Goal: Task Accomplishment & Management: Manage account settings

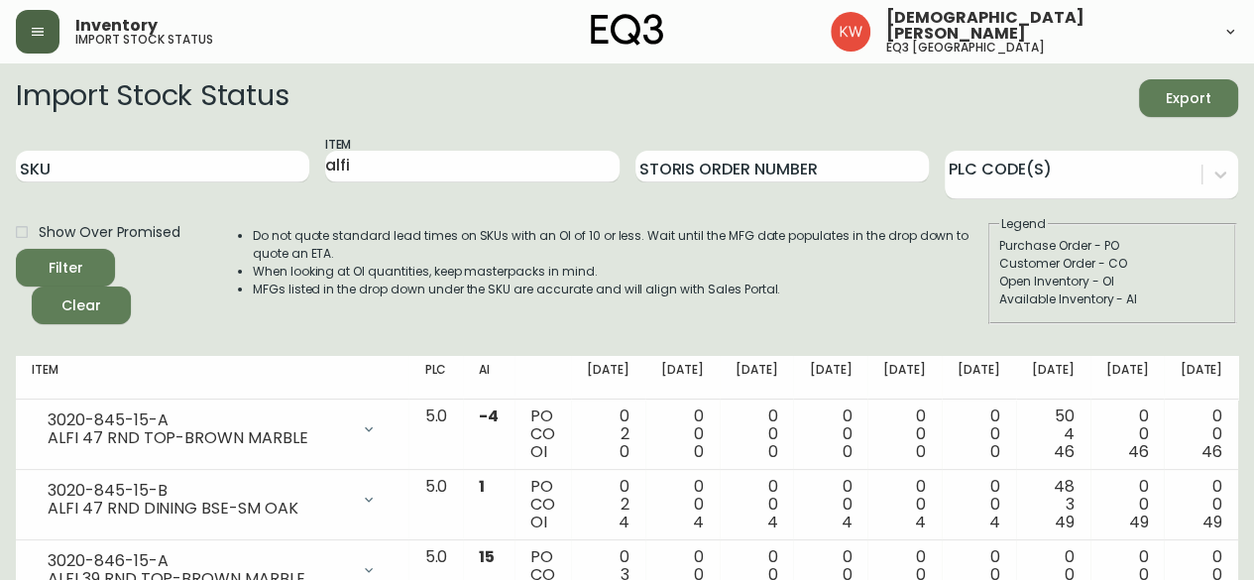
click at [40, 39] on icon "button" at bounding box center [38, 32] width 16 height 16
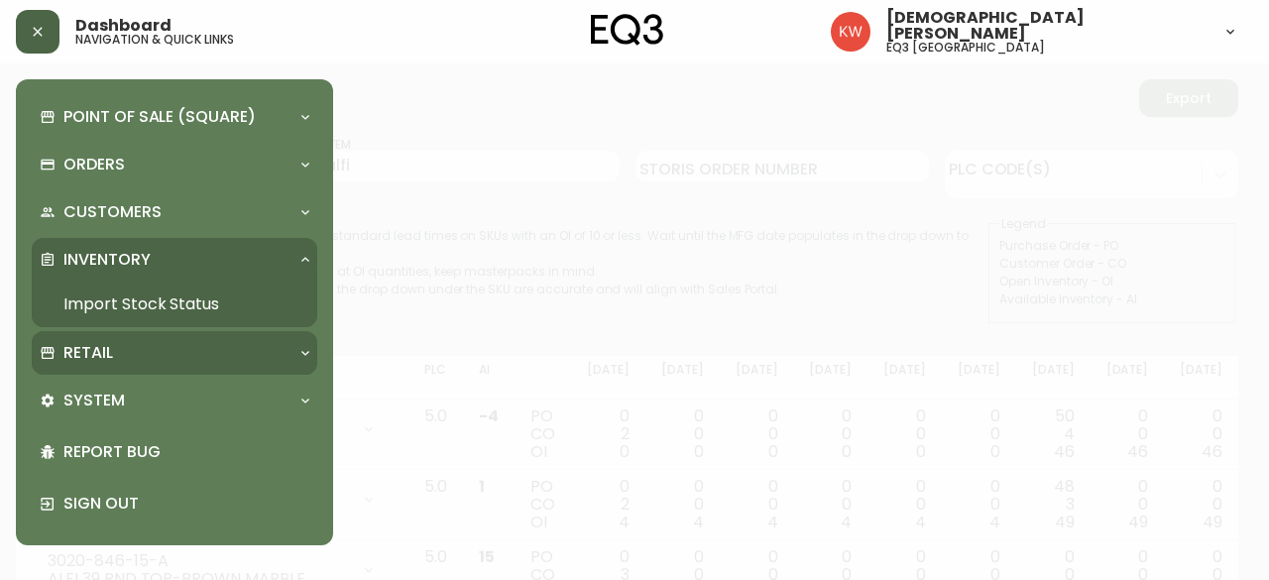
click at [286, 346] on div "Retail" at bounding box center [165, 353] width 250 height 22
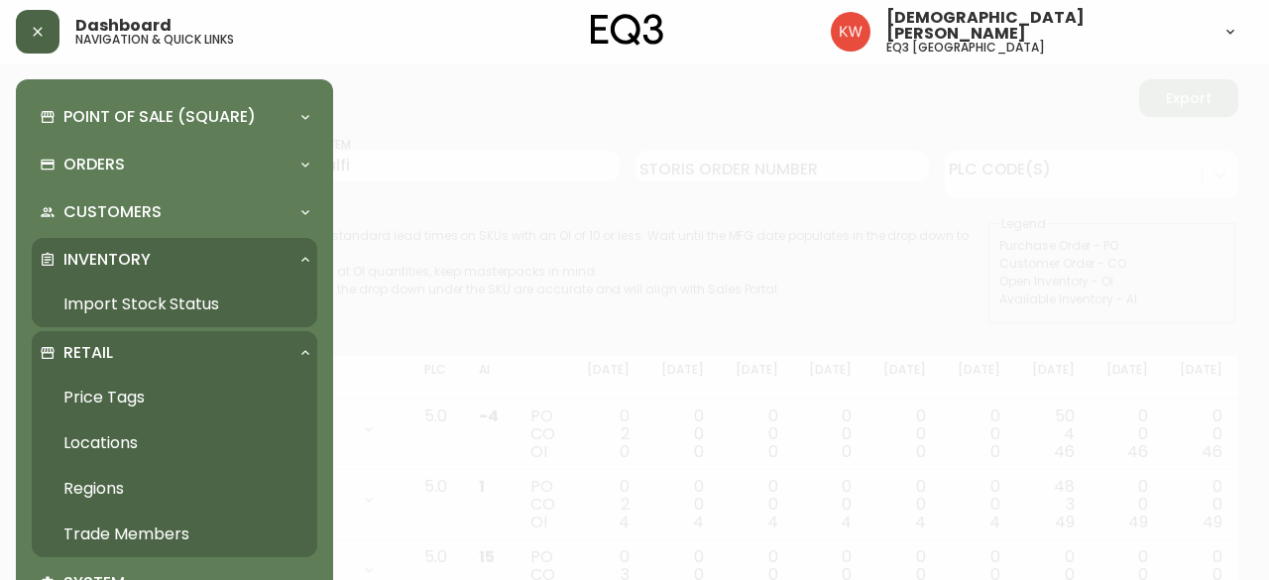
click at [149, 524] on link "Trade Members" at bounding box center [175, 535] width 286 height 46
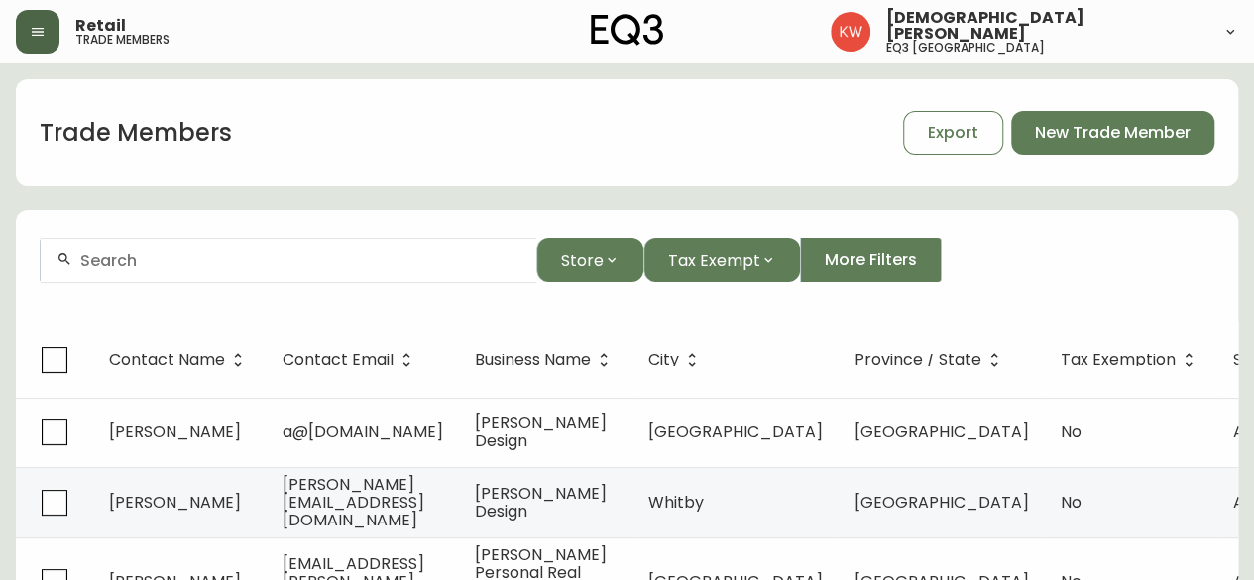
click at [287, 263] on input "text" at bounding box center [300, 260] width 440 height 19
paste input "Leading edge interiors ltd"
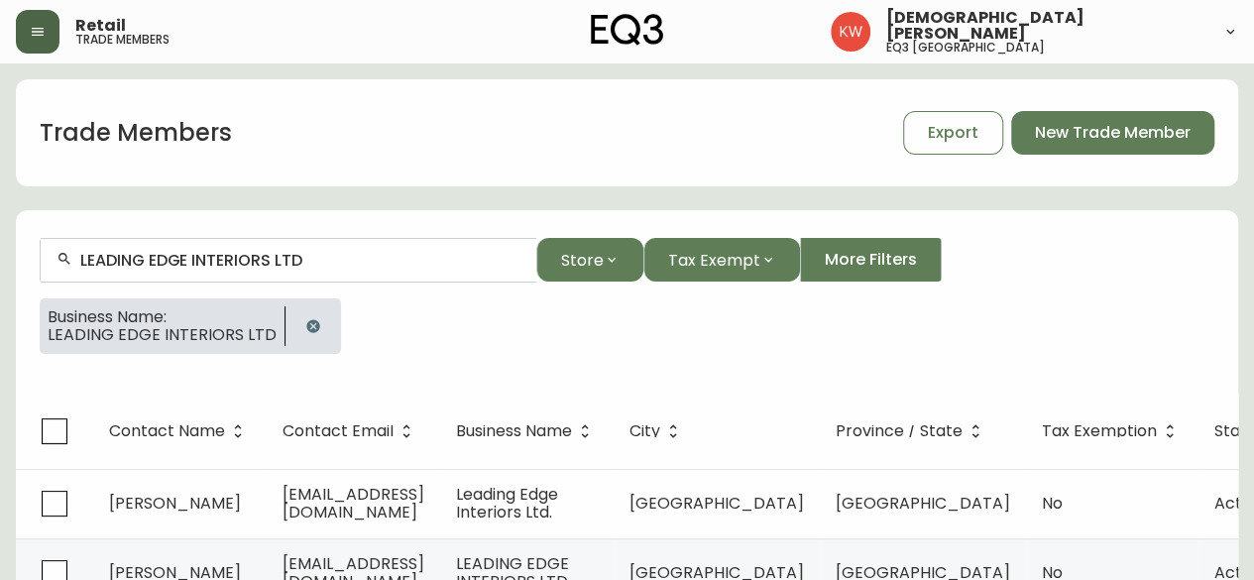
scroll to position [85, 0]
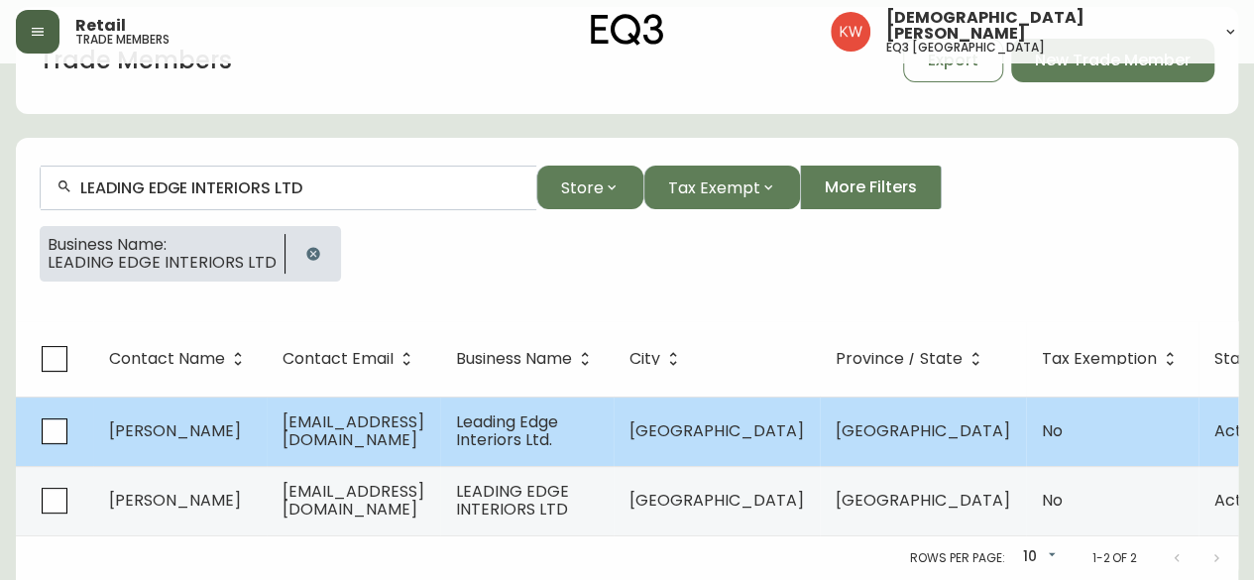
type input "LEADING EDGE INTERIORS LTD"
click at [414, 410] on span "[EMAIL_ADDRESS][DOMAIN_NAME]" at bounding box center [354, 430] width 142 height 41
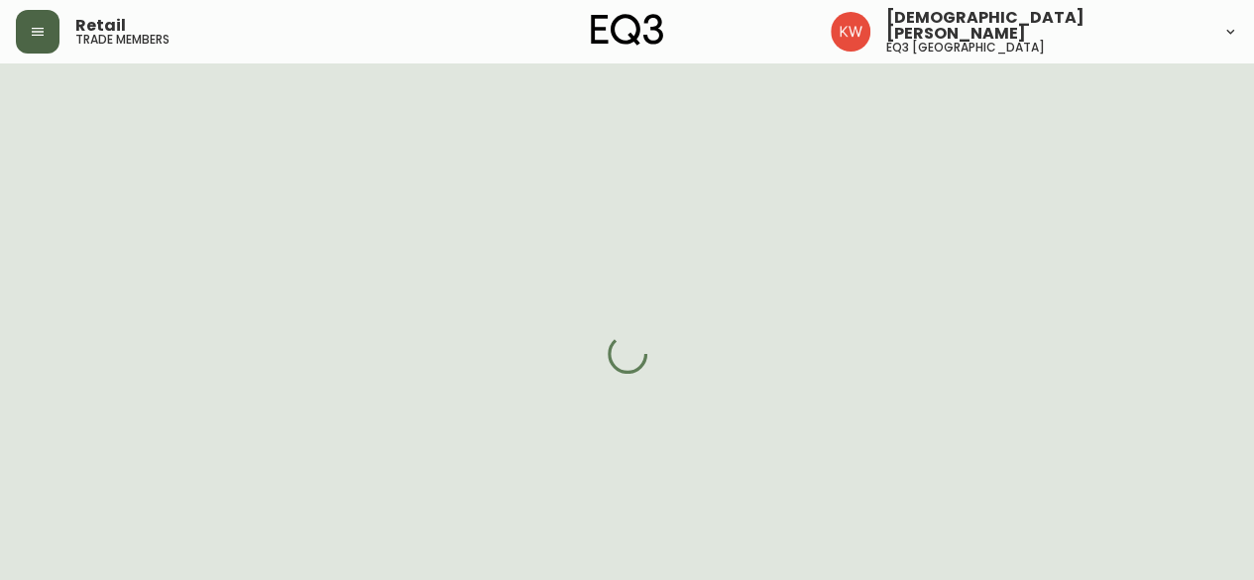
select select "AB"
select select "CA"
select select "CA_EN"
select select "Other"
select select "Interior Designer"
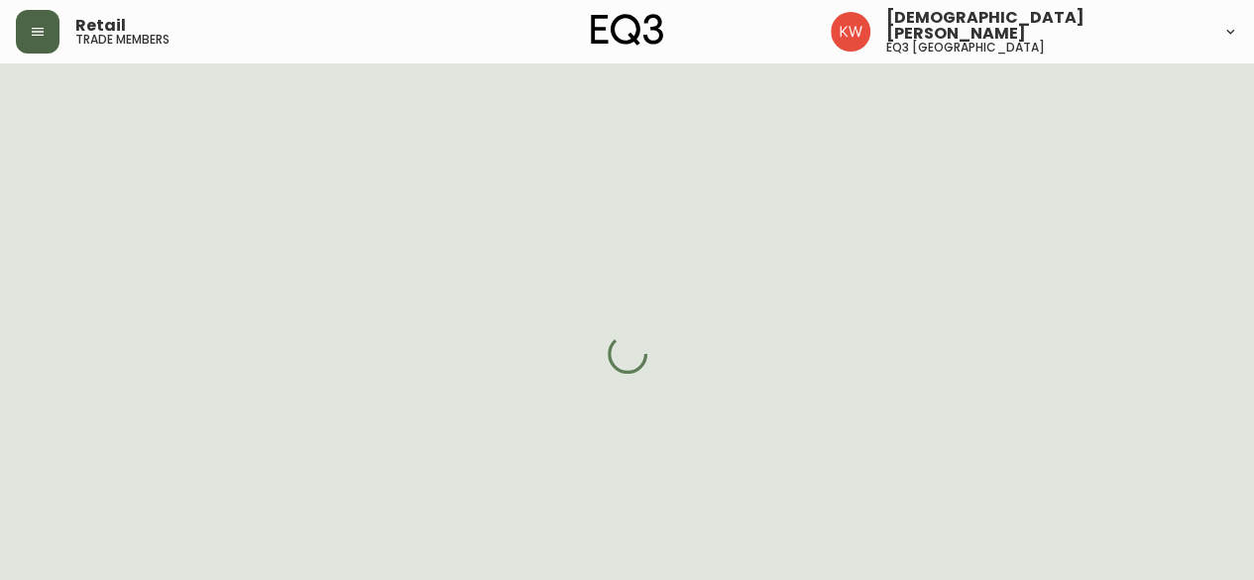
select select "cjw10z96m00006gs08l3o91tv"
select select "false"
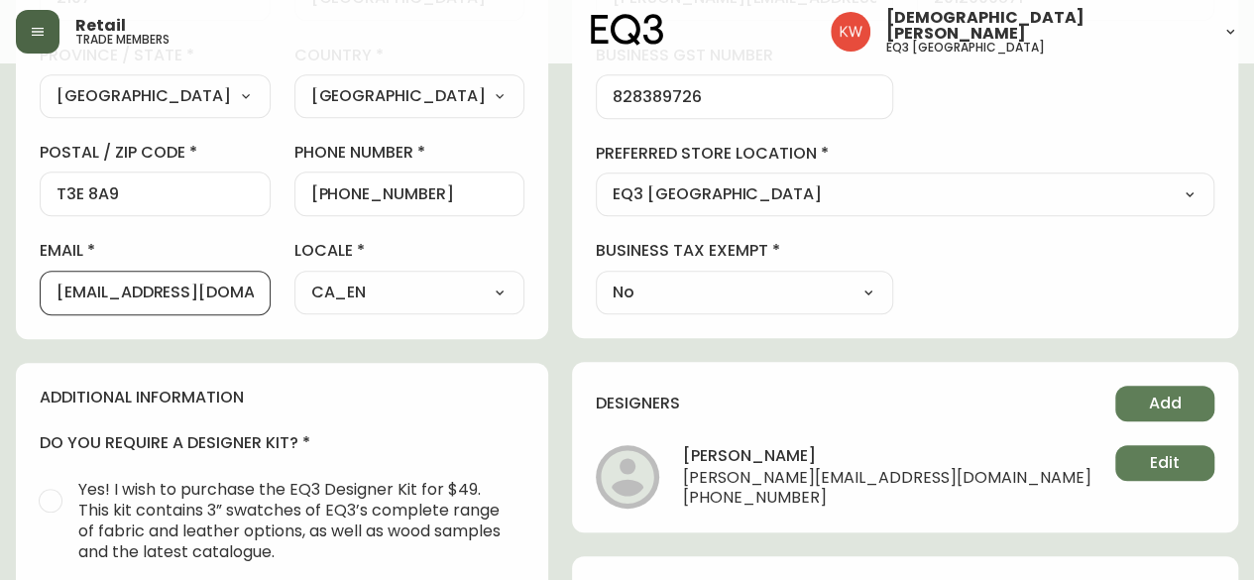
scroll to position [0, 20]
drag, startPoint x: 58, startPoint y: 289, endPoint x: 333, endPoint y: 294, distance: 275.7
click at [333, 294] on div "first name [PERSON_NAME] last name [GEOGRAPHIC_DATA] address [STREET_ADDRESS] /…" at bounding box center [282, 31] width 485 height 566
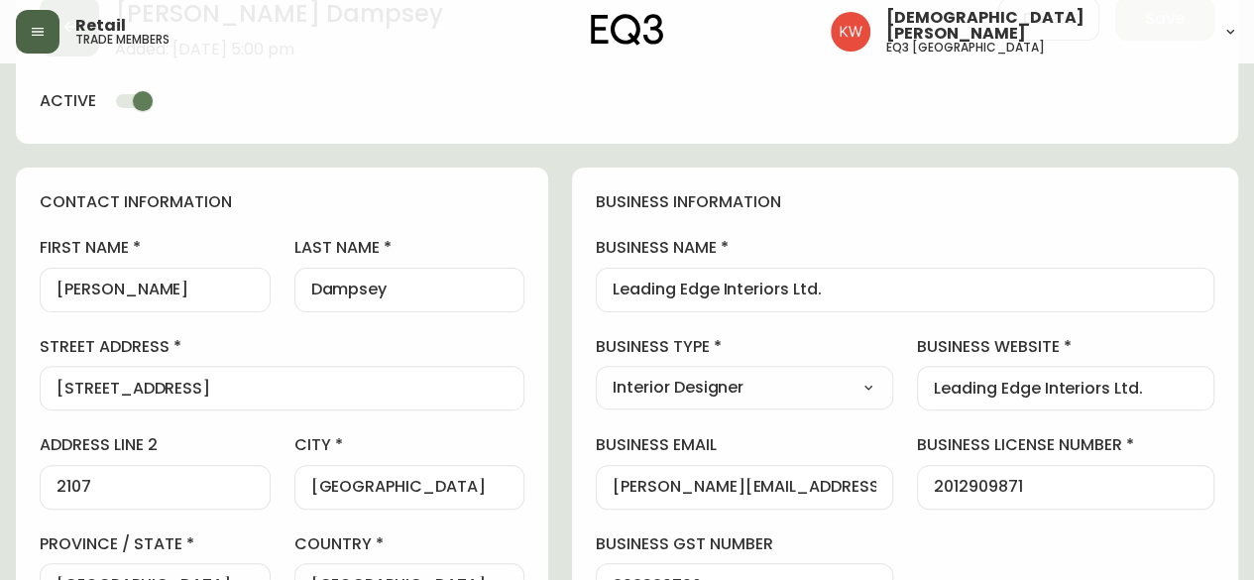
scroll to position [0, 0]
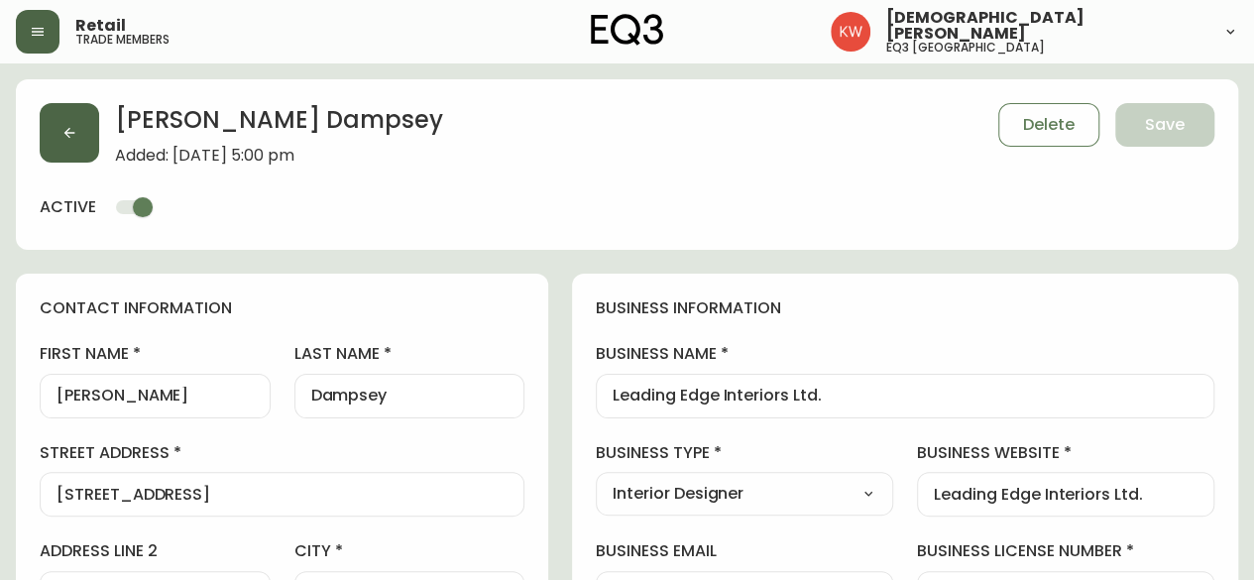
click at [69, 134] on icon "button" at bounding box center [69, 133] width 16 height 16
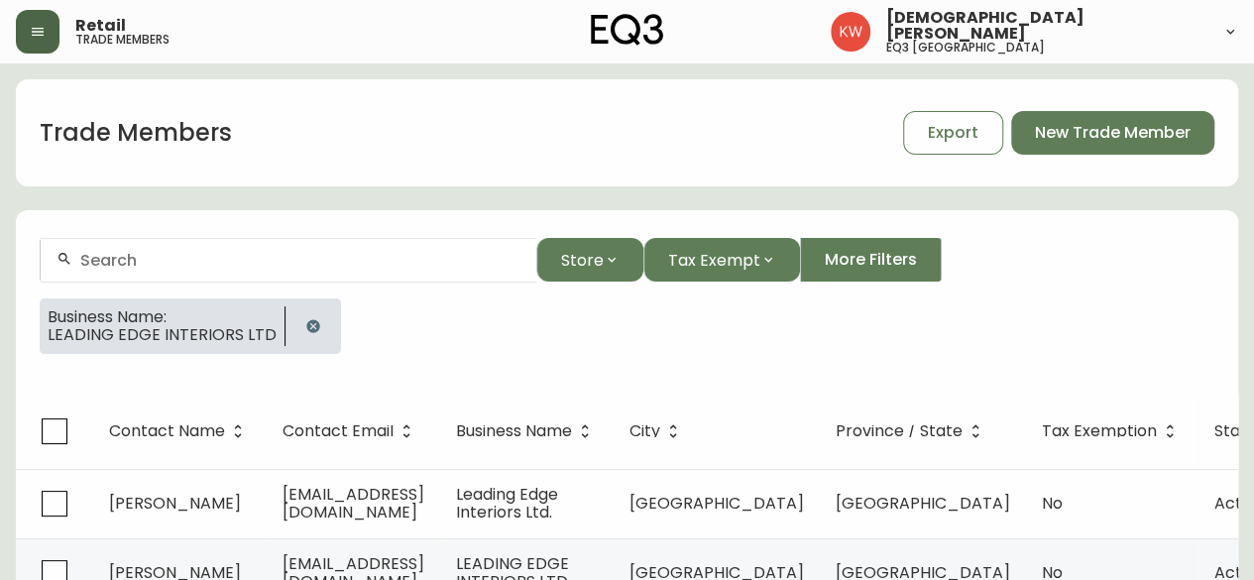
click at [306, 322] on icon "button" at bounding box center [312, 325] width 13 height 13
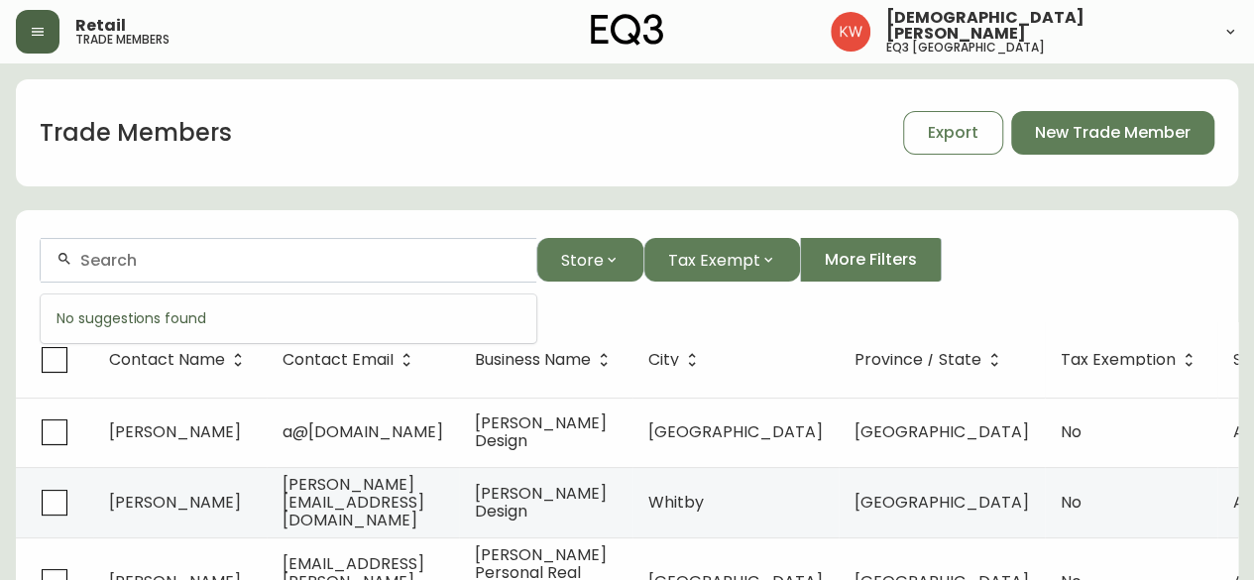
click at [247, 251] on input "text" at bounding box center [300, 260] width 440 height 19
paste input "[PERSON_NAME] Daughter Interiors & Design"
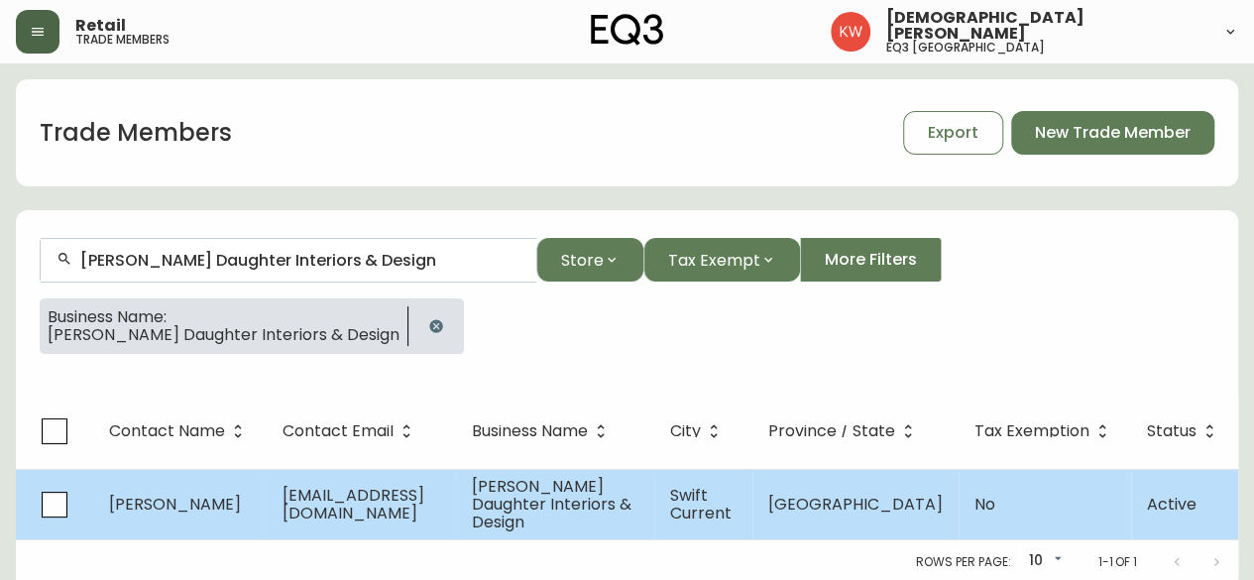
type input "[PERSON_NAME] Daughter Interiors & Design"
click at [365, 515] on td "[EMAIL_ADDRESS][DOMAIN_NAME]" at bounding box center [361, 504] width 189 height 70
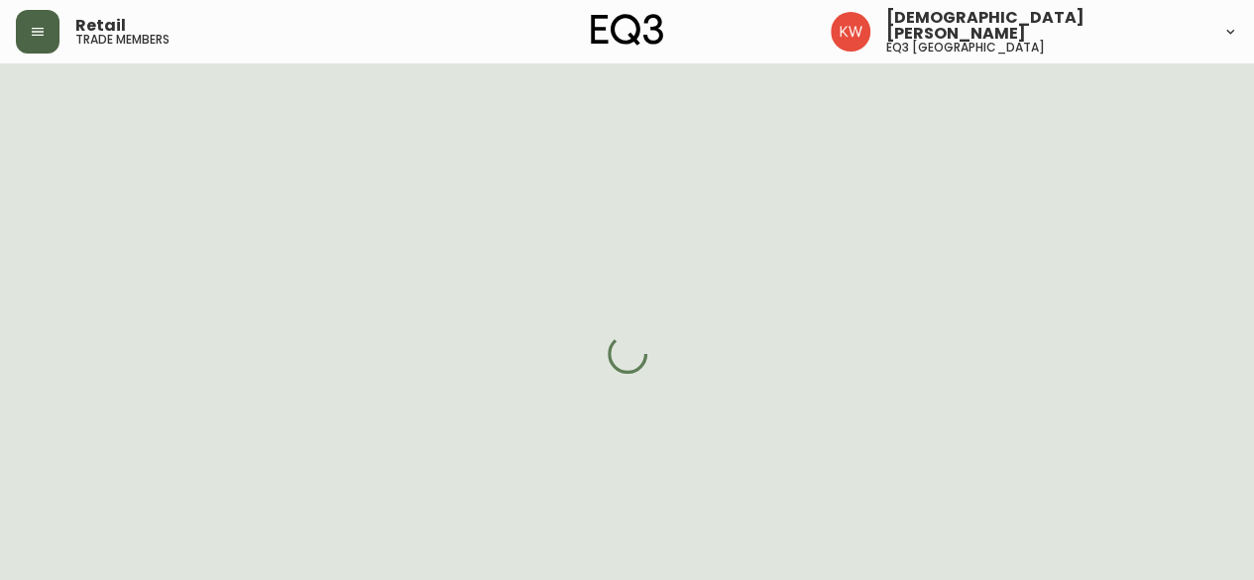
select select "SK"
select select "CA"
select select "CA_EN"
select select "Other"
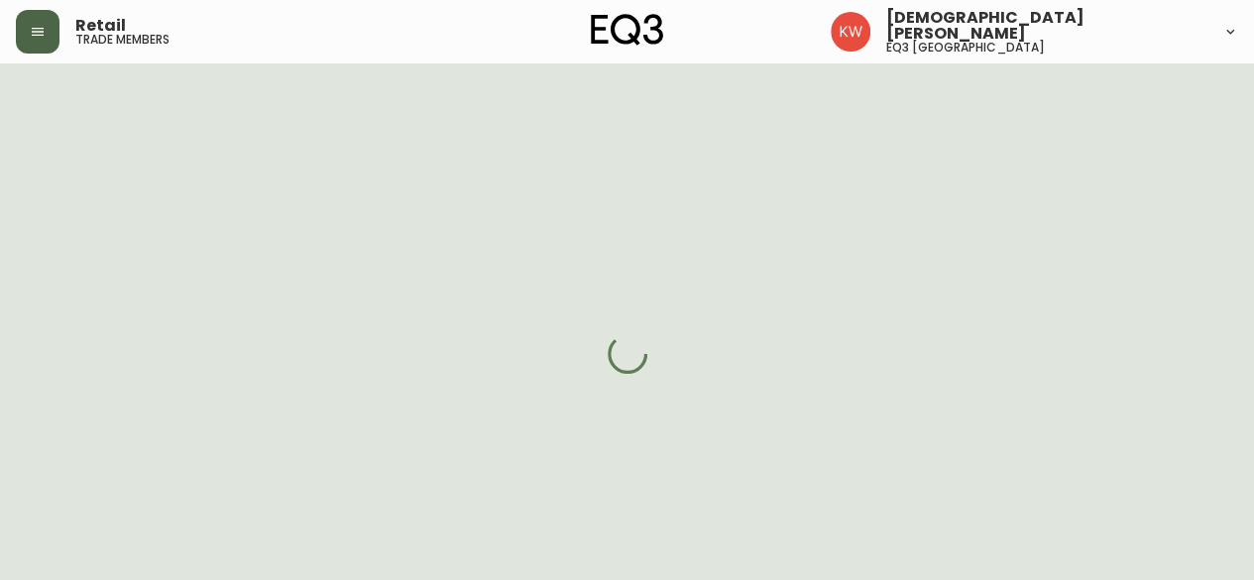
select select "cjw10z96m00006gs08l3o91tv"
select select "false"
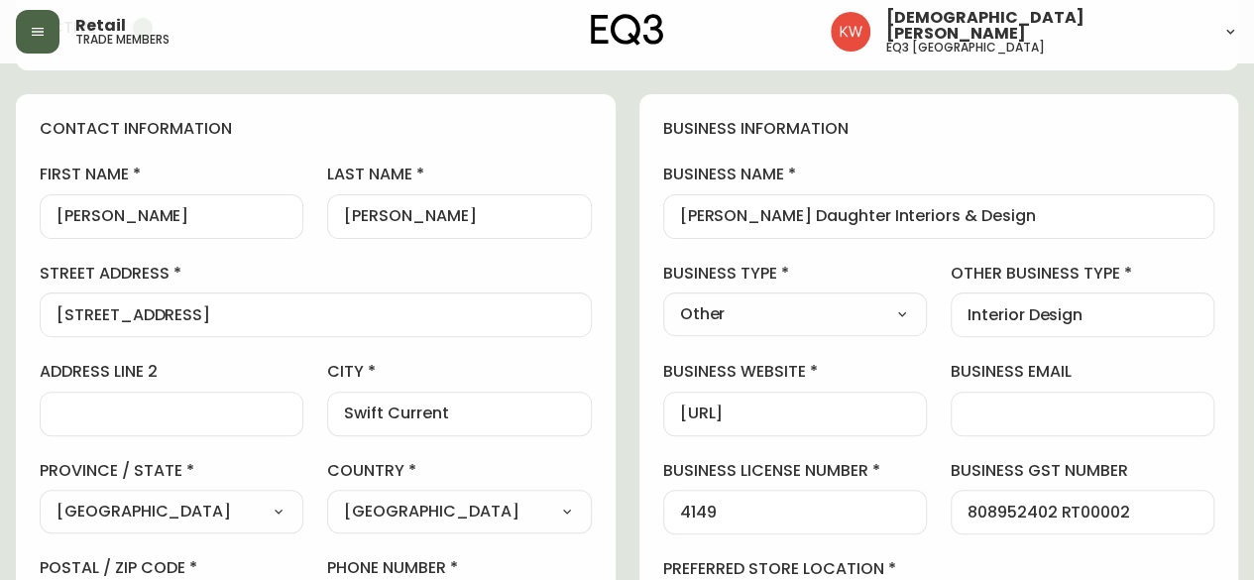
scroll to position [496, 0]
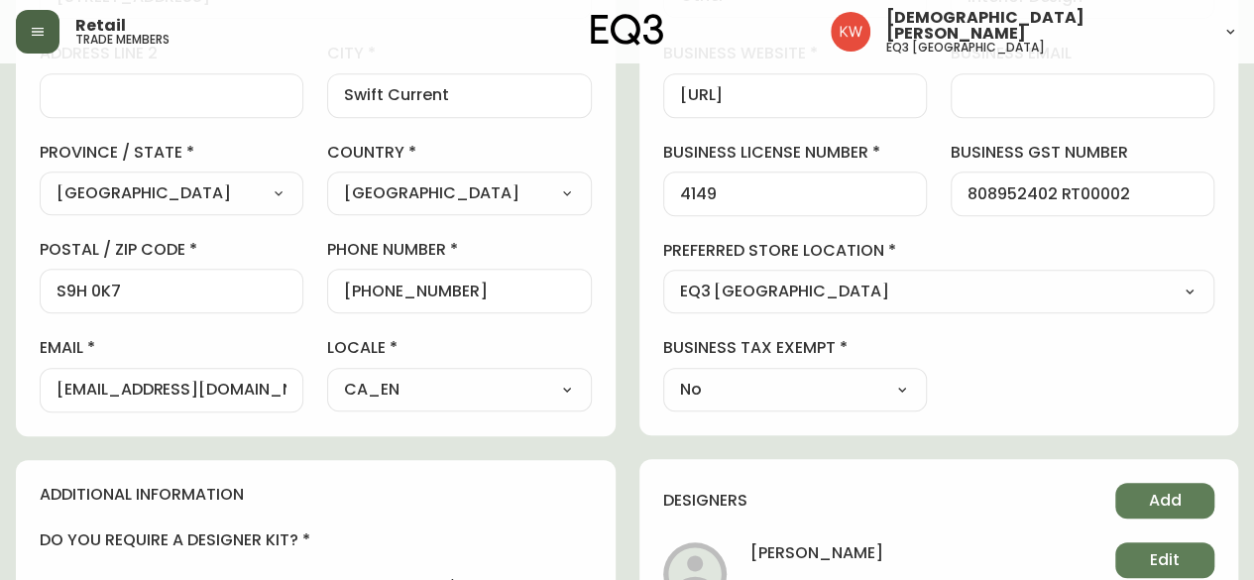
drag, startPoint x: 52, startPoint y: 382, endPoint x: 153, endPoint y: 399, distance: 102.5
click at [153, 399] on div "[EMAIL_ADDRESS][DOMAIN_NAME]" at bounding box center [172, 390] width 264 height 45
drag, startPoint x: 288, startPoint y: 387, endPoint x: 121, endPoint y: 381, distance: 166.7
click at [121, 381] on div "[EMAIL_ADDRESS][DOMAIN_NAME]" at bounding box center [172, 390] width 264 height 45
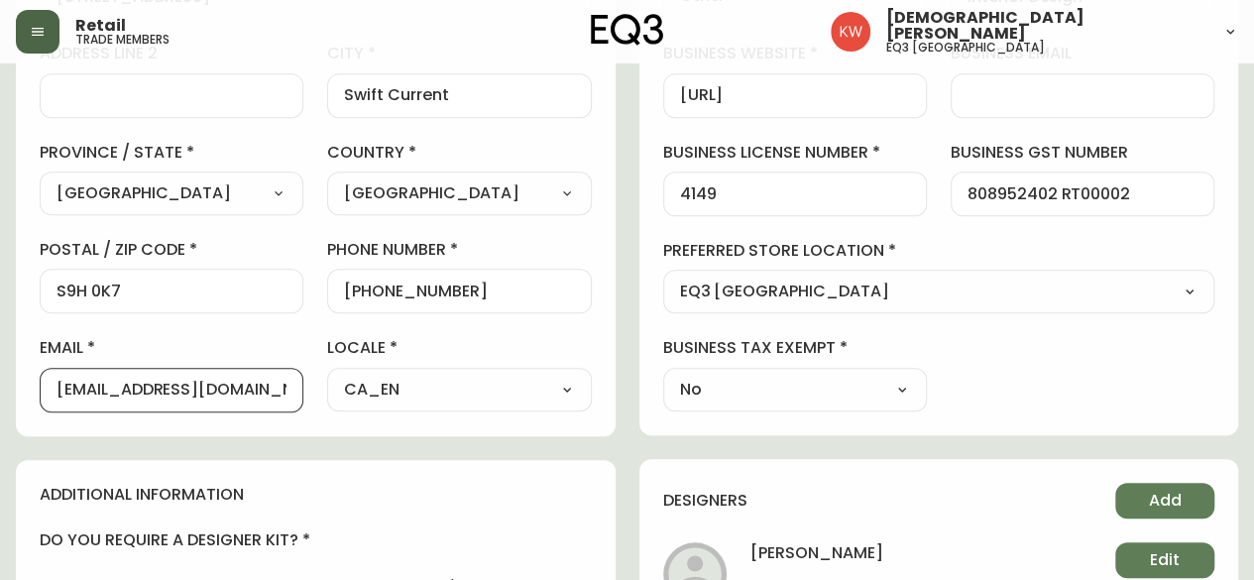
drag, startPoint x: 286, startPoint y: 386, endPoint x: 18, endPoint y: 389, distance: 267.7
click at [18, 389] on div "contact information first name [PERSON_NAME] last name [PERSON_NAME][GEOGRAPHIC…" at bounding box center [316, 106] width 600 height 660
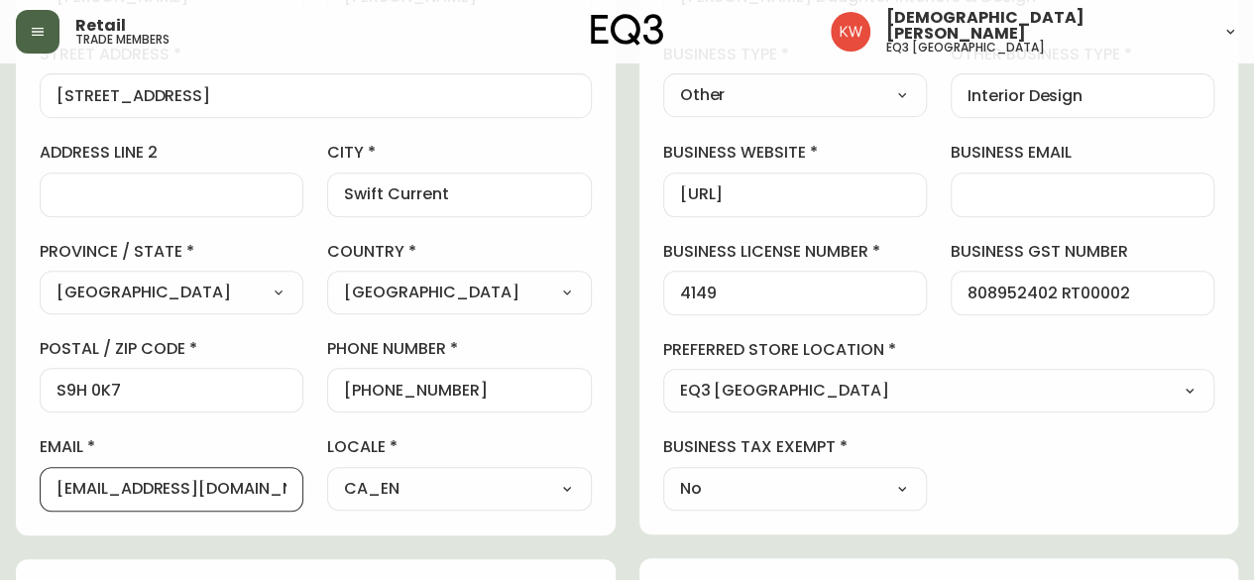
click at [237, 485] on input "[EMAIL_ADDRESS][DOMAIN_NAME]" at bounding box center [172, 489] width 230 height 19
drag, startPoint x: 54, startPoint y: 488, endPoint x: 66, endPoint y: 489, distance: 12.9
click at [66, 489] on div "[EMAIL_ADDRESS][DOMAIN_NAME]" at bounding box center [172, 489] width 264 height 45
drag, startPoint x: 56, startPoint y: 487, endPoint x: 325, endPoint y: 502, distance: 270.1
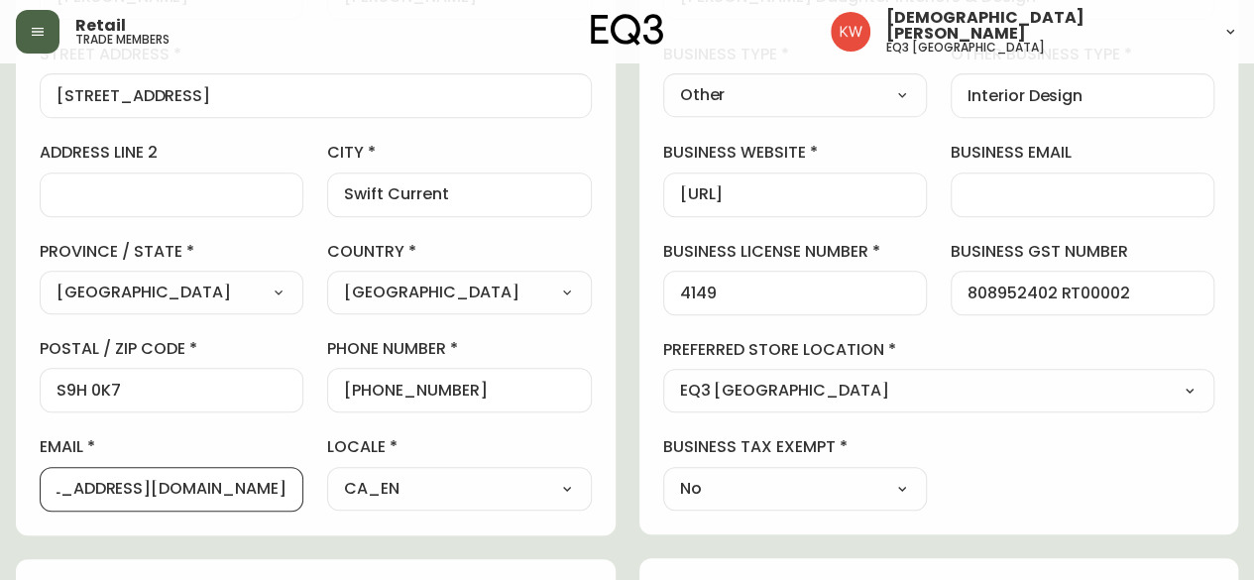
click at [325, 502] on div "first name [PERSON_NAME] last name [PERSON_NAME][GEOGRAPHIC_DATA] address [STRE…" at bounding box center [316, 227] width 552 height 566
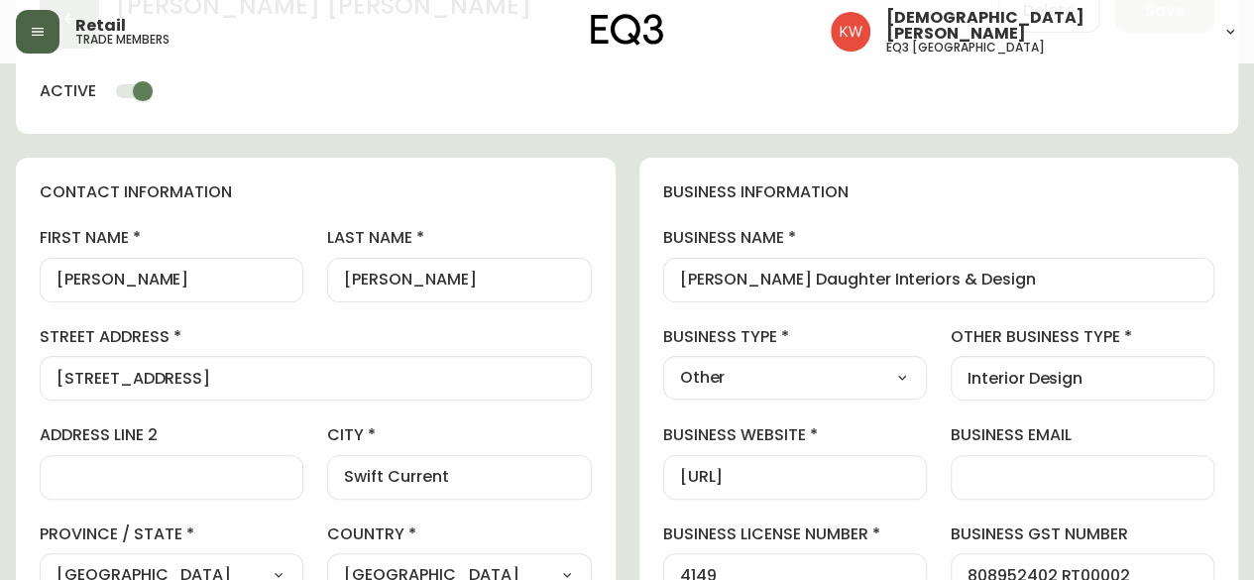
scroll to position [0, 0]
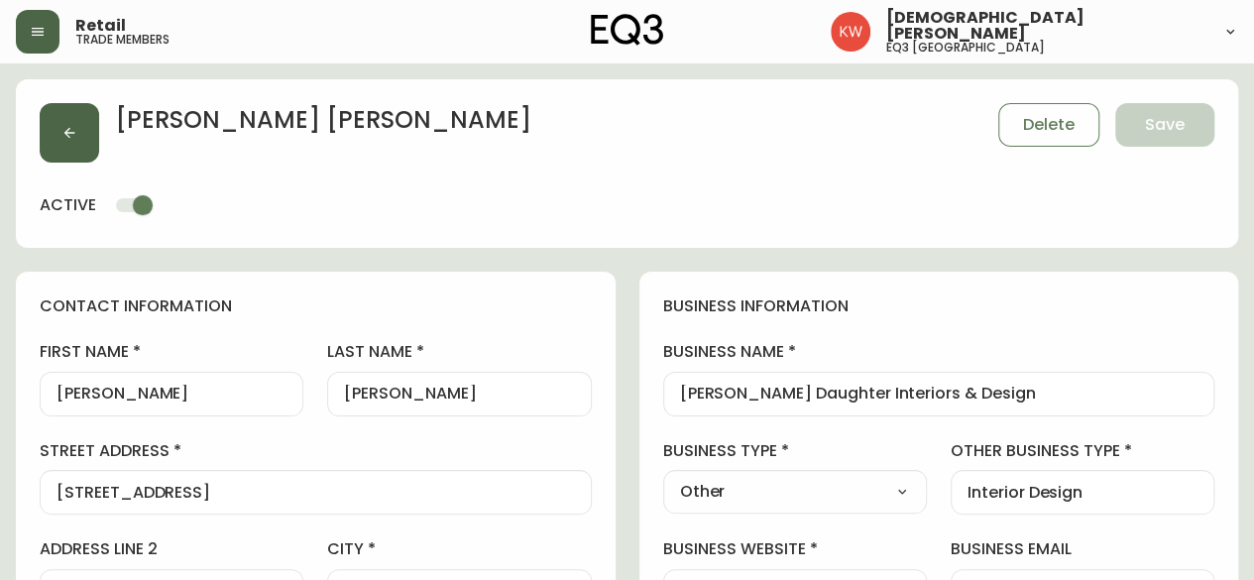
click at [86, 126] on button "button" at bounding box center [69, 132] width 59 height 59
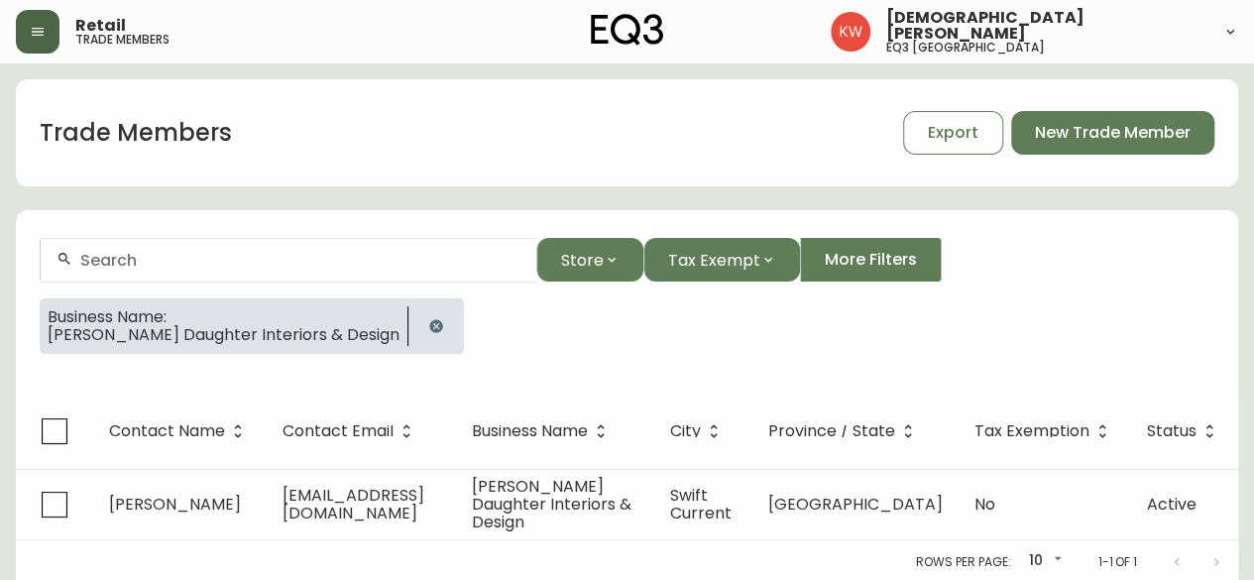
click at [429, 322] on icon "button" at bounding box center [435, 325] width 13 height 13
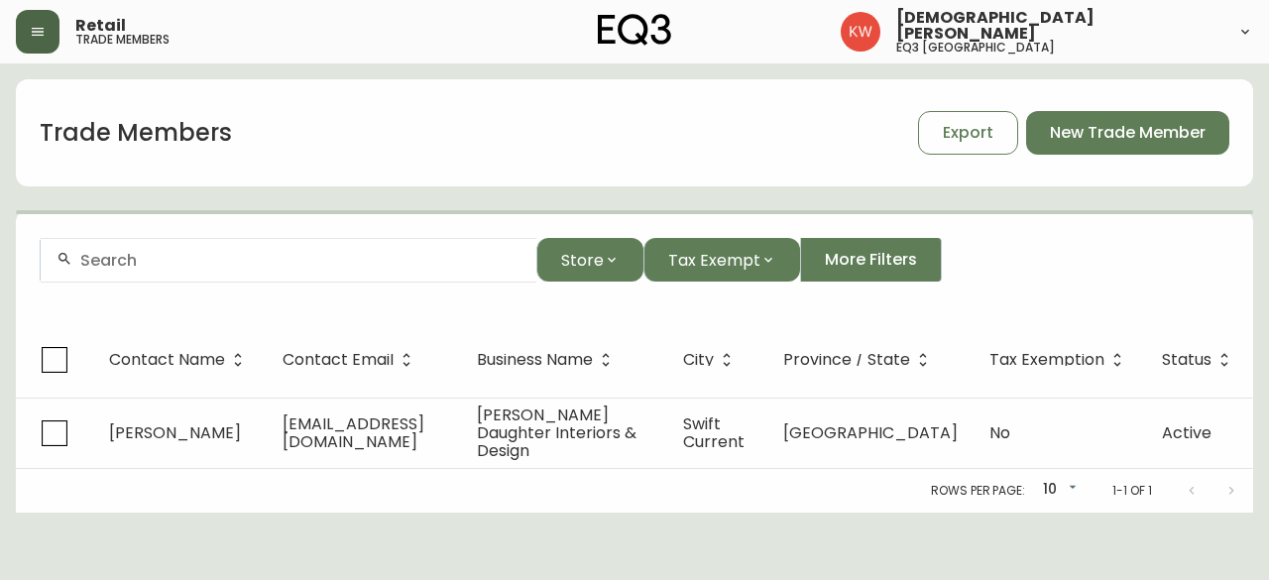
click at [349, 277] on div at bounding box center [289, 260] width 496 height 45
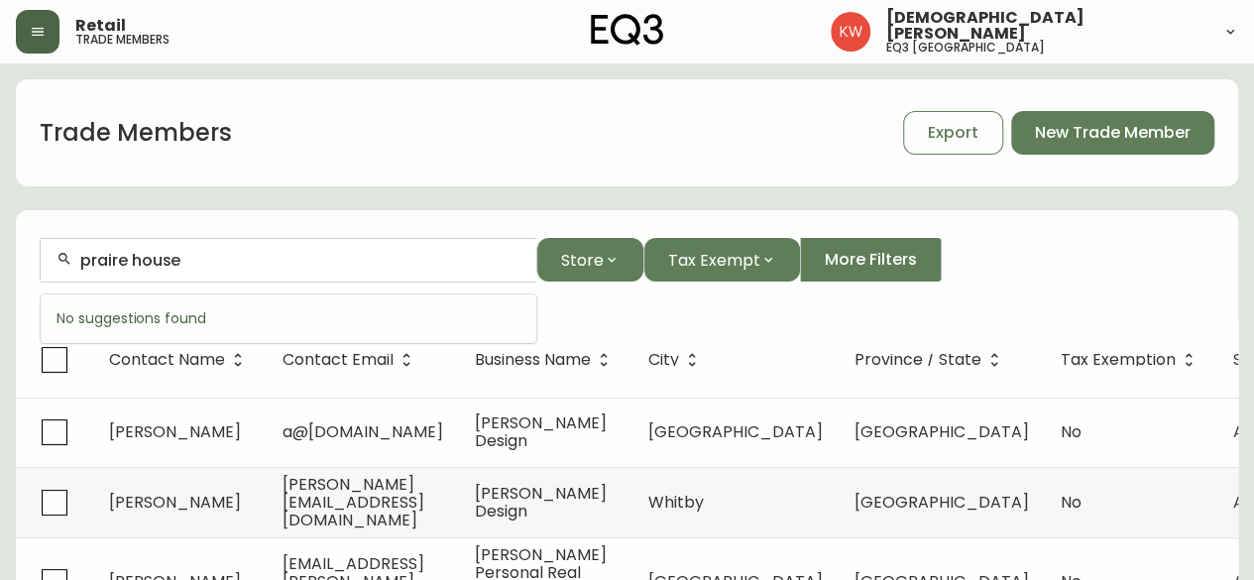
drag, startPoint x: 183, startPoint y: 259, endPoint x: 56, endPoint y: 255, distance: 128.0
click at [56, 255] on div "praire house" at bounding box center [289, 260] width 496 height 45
paste input "[PERSON_NAME][EMAIL_ADDRESS][DOMAIN_NAME]"
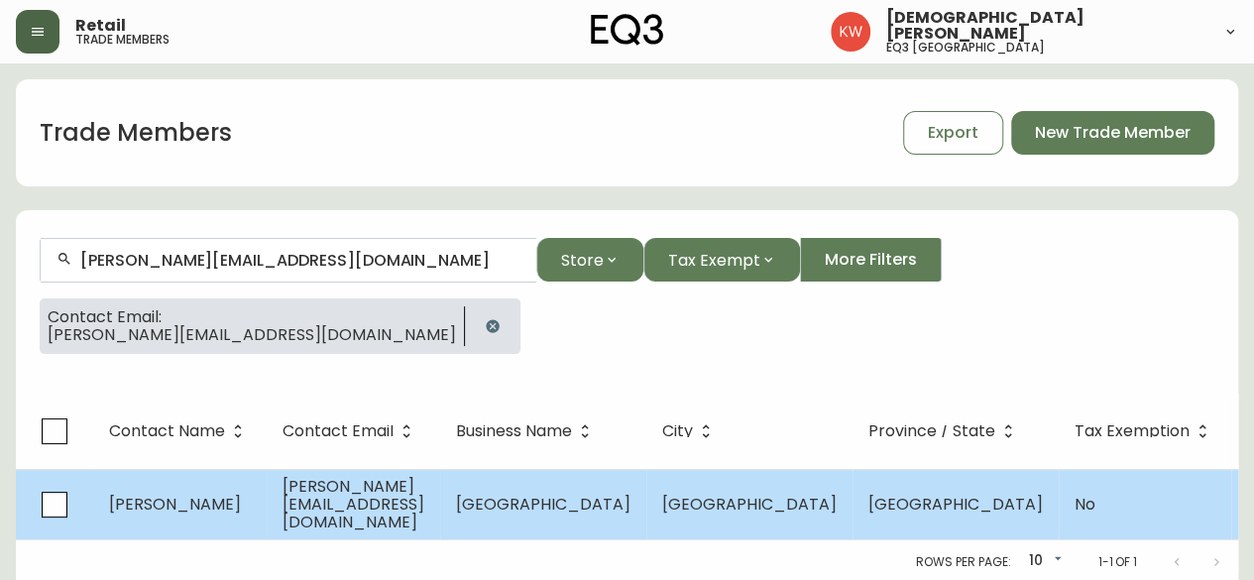
type input "[PERSON_NAME][EMAIL_ADDRESS][DOMAIN_NAME]"
click at [366, 524] on td "[PERSON_NAME][EMAIL_ADDRESS][DOMAIN_NAME]" at bounding box center [353, 504] width 173 height 70
select select "AB"
select select "CA"
select select "CA_EN"
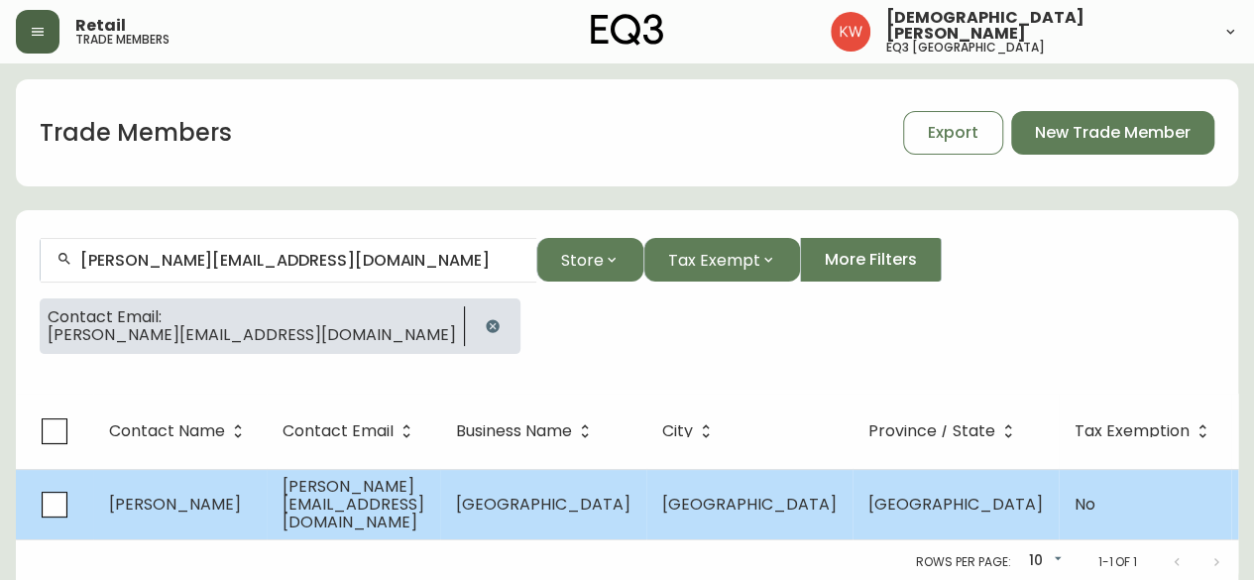
select select "Outreach from a Trade Rep"
select select "Interior Designer"
select select "false"
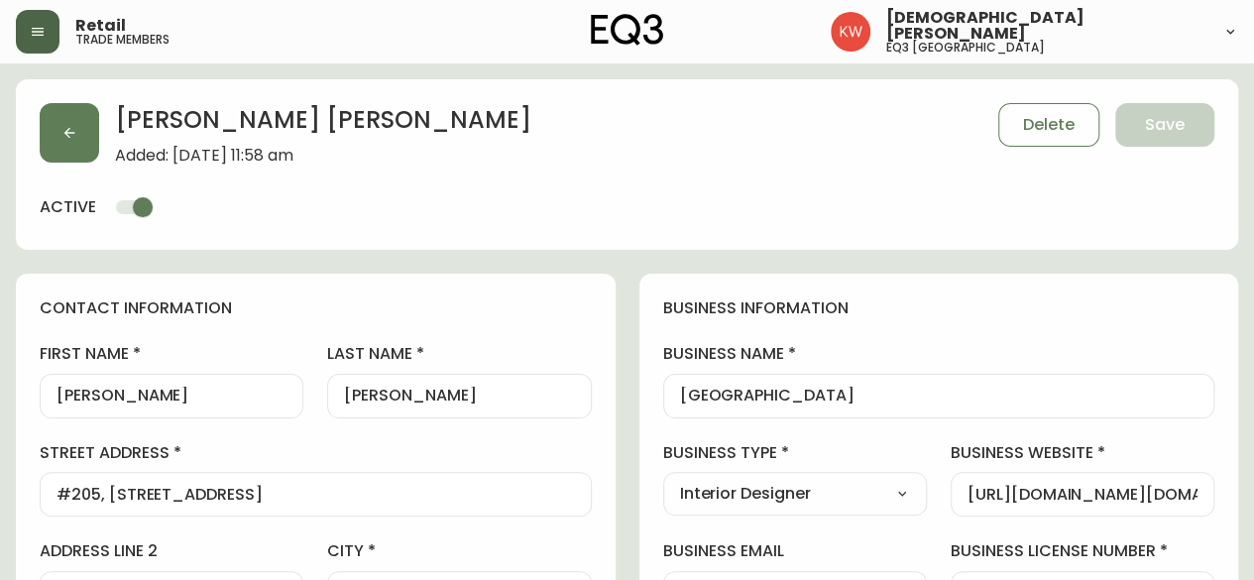
type input "EQ3 [GEOGRAPHIC_DATA]"
select select "cjw10z96m00006gs08l3o91tv"
click at [63, 123] on button "button" at bounding box center [69, 132] width 59 height 59
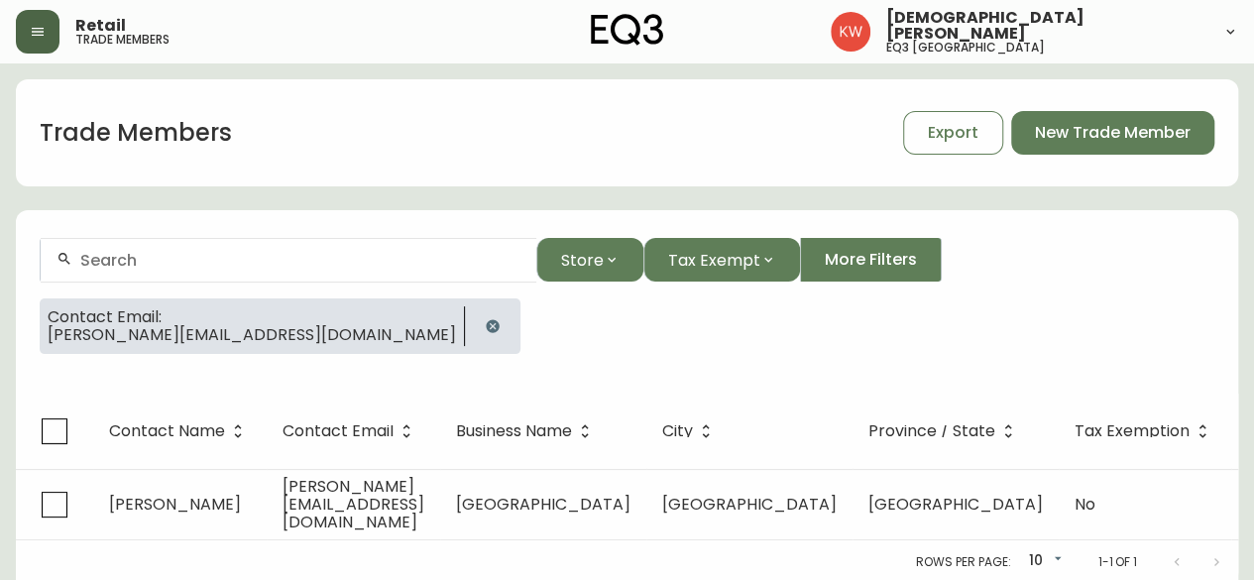
click at [485, 325] on icon "button" at bounding box center [493, 326] width 16 height 16
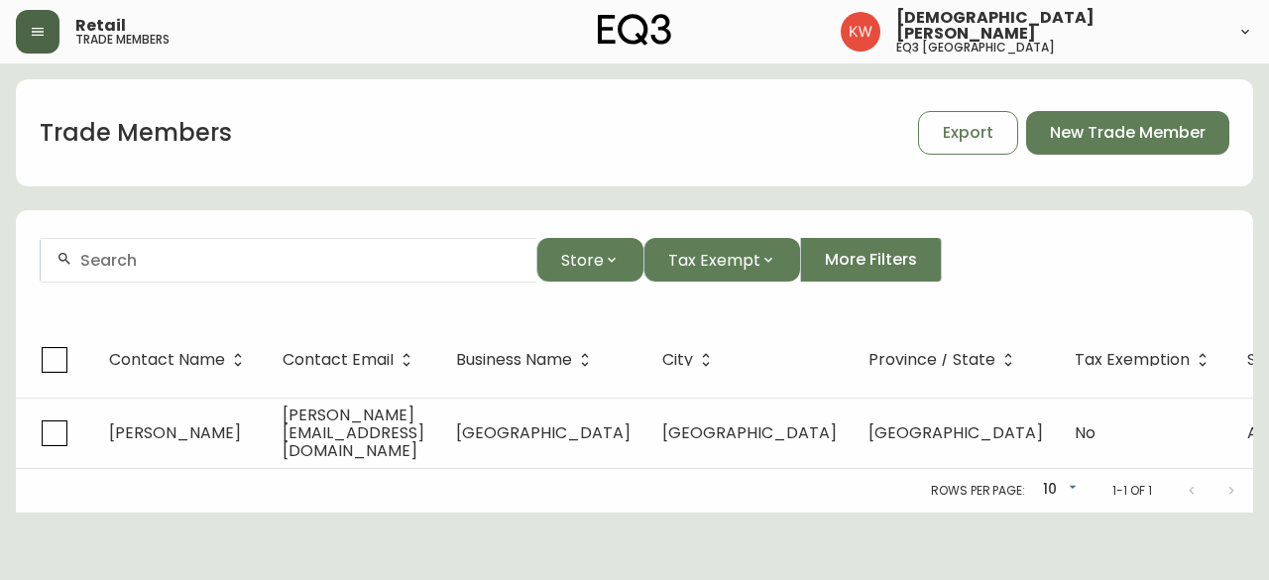
click at [206, 267] on input "text" at bounding box center [300, 260] width 440 height 19
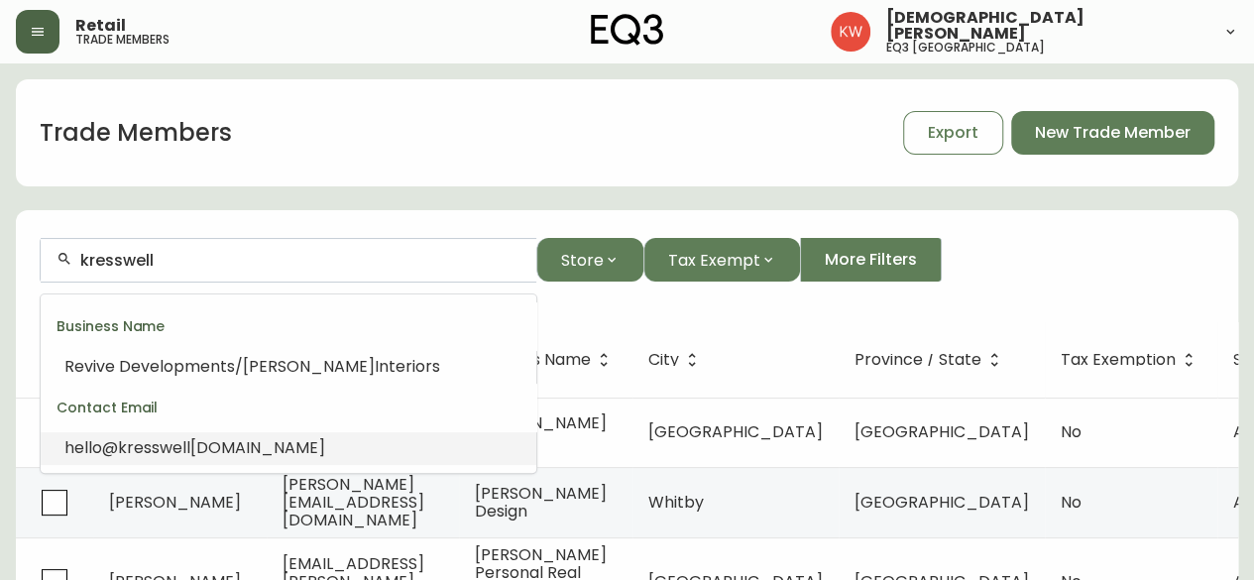
click at [187, 444] on span "kresswell" at bounding box center [154, 447] width 72 height 23
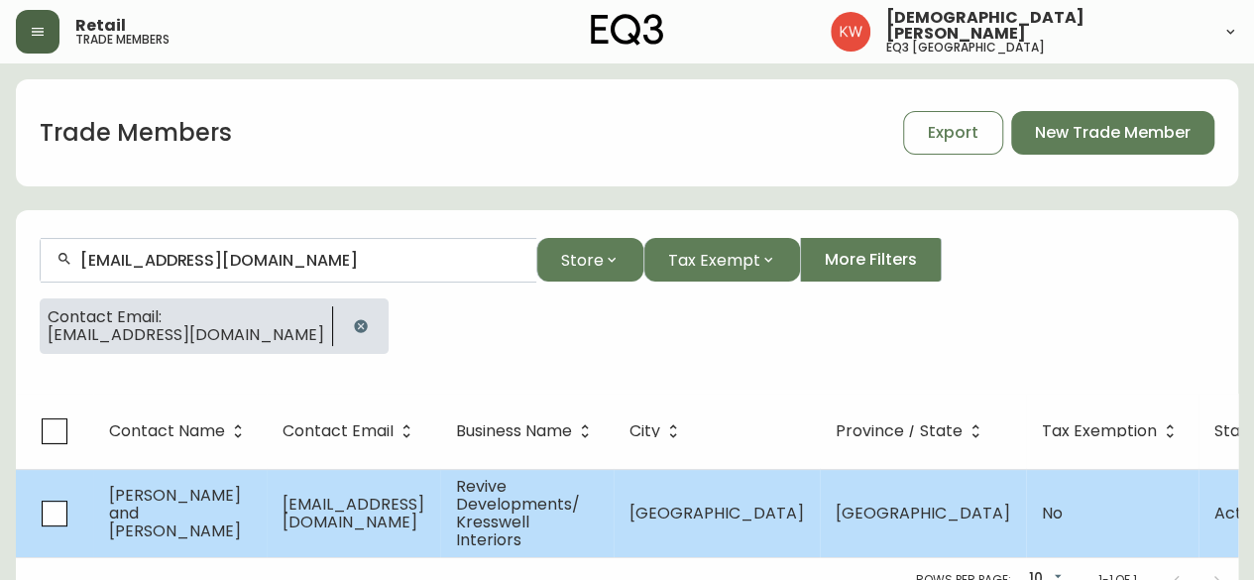
type input "[EMAIL_ADDRESS][DOMAIN_NAME]"
click at [209, 512] on td "[PERSON_NAME] and [PERSON_NAME]" at bounding box center [179, 513] width 173 height 88
select select "AB"
select select "CA"
select select "CA_EN"
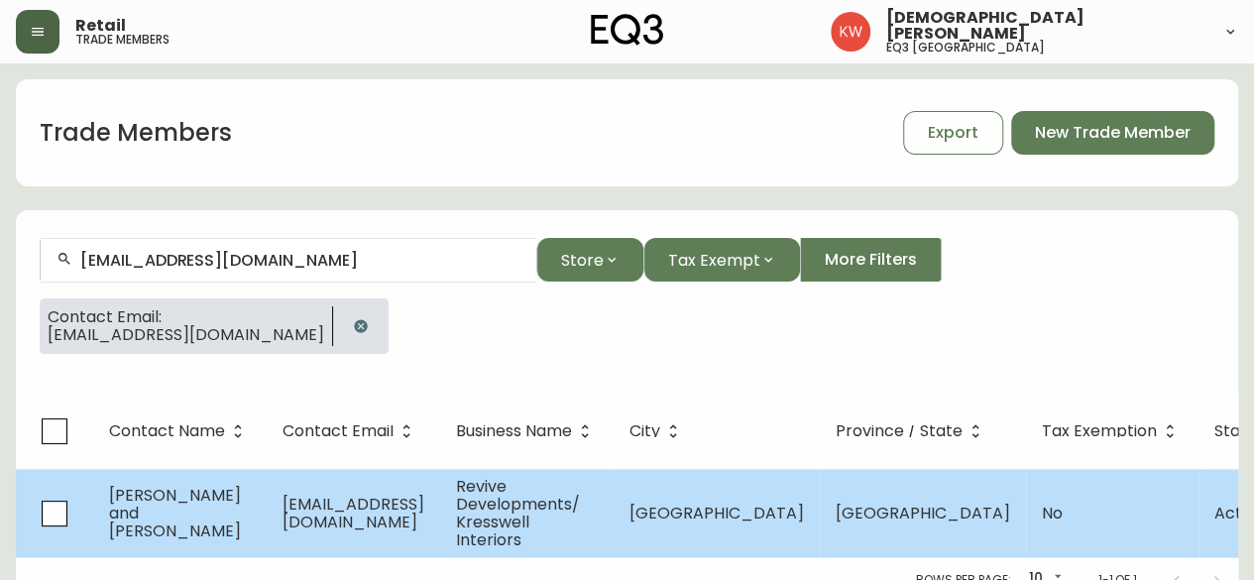
select select "Other"
select select "false"
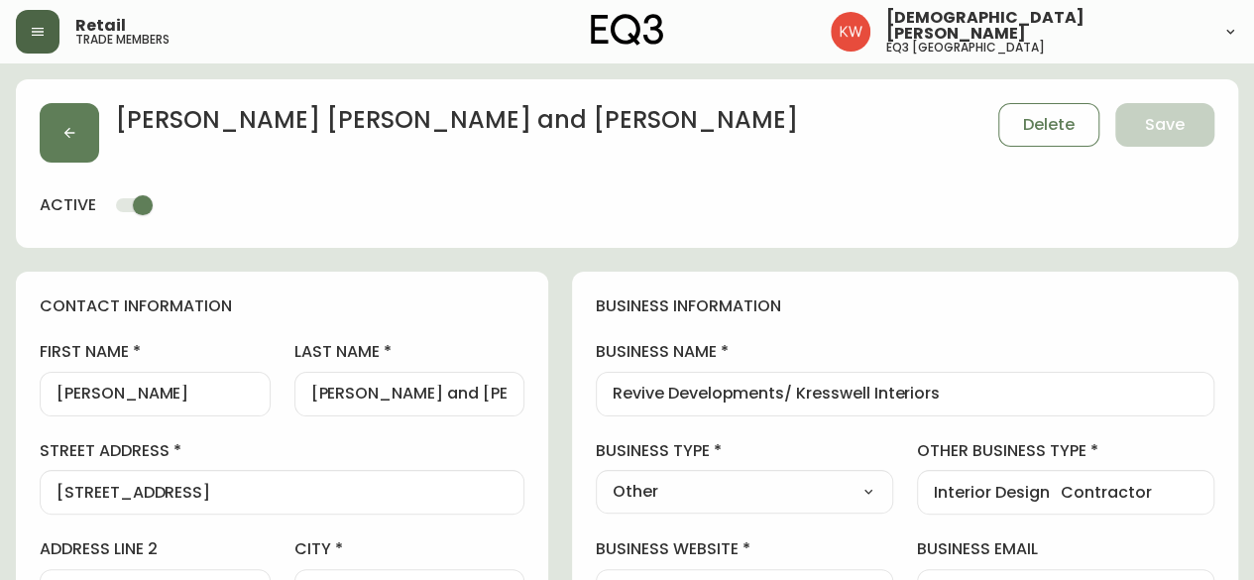
type input "EQ3 [GEOGRAPHIC_DATA]"
select select "cjw10z96m00006gs08l3o91tv"
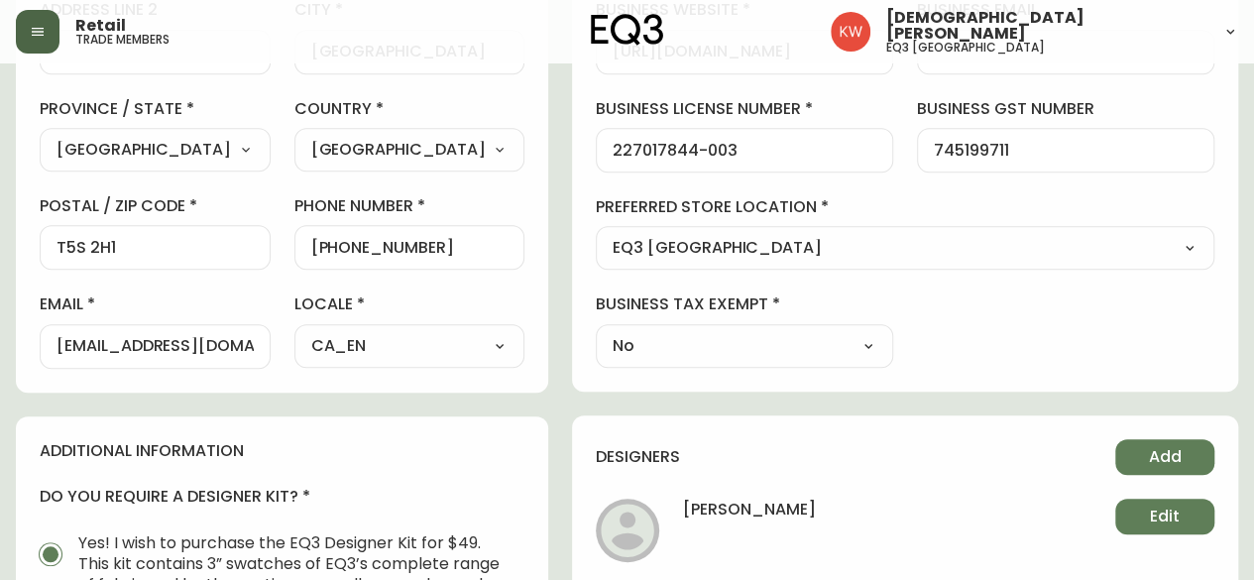
scroll to position [198, 0]
